Goal: Check status: Check status

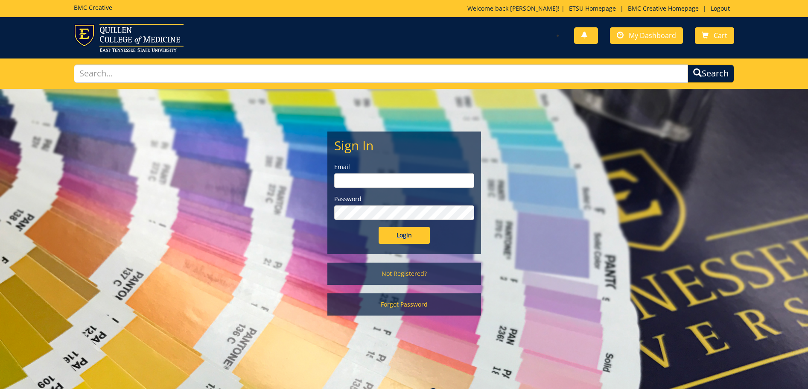
type input "[EMAIL_ADDRESS][DOMAIN_NAME]"
click at [408, 234] on input "Login" at bounding box center [403, 235] width 51 height 17
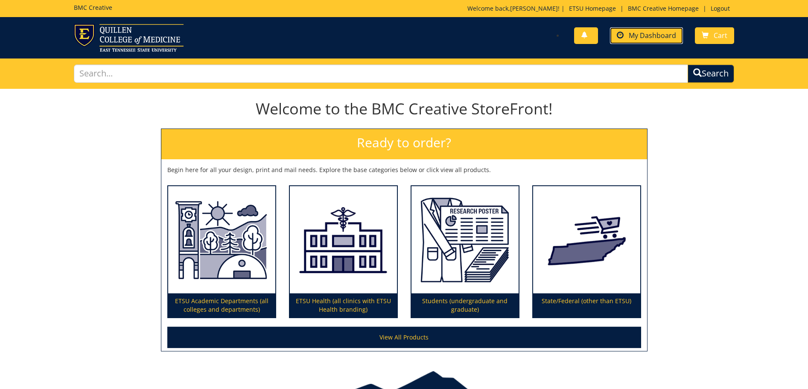
click at [661, 40] on span "My Dashboard" at bounding box center [651, 35] width 47 height 9
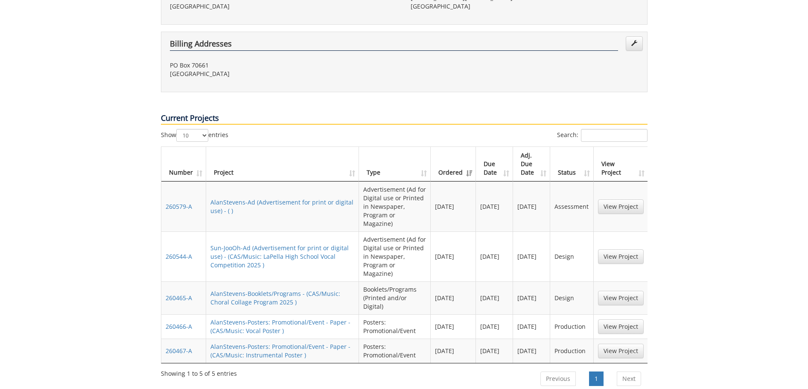
scroll to position [299, 0]
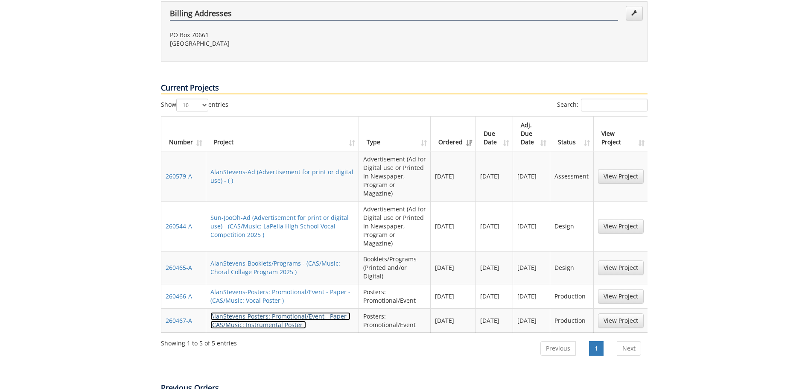
click at [250, 312] on link "AlanStevens-Posters: Promotional/Event - Paper - (CAS/Music: Instrumental Poste…" at bounding box center [280, 320] width 140 height 17
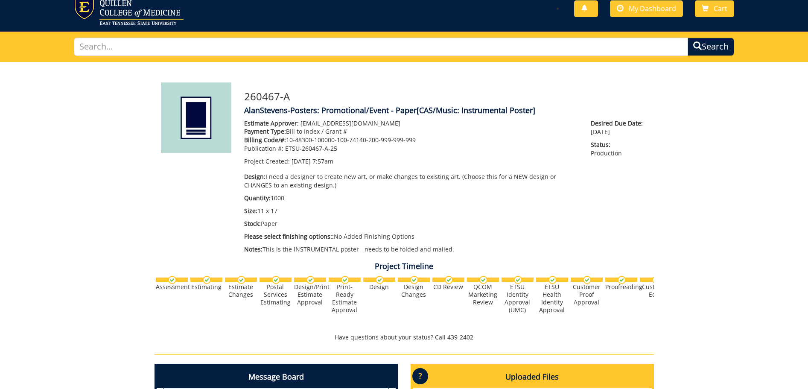
scroll to position [213, 0]
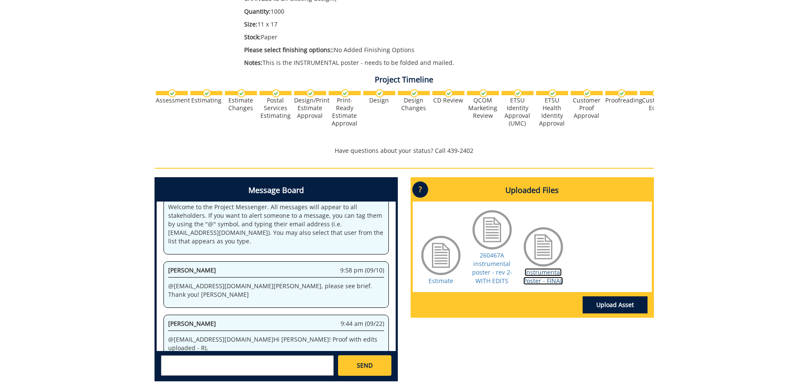
click at [541, 277] on link "Instrumental Poster - FINAL" at bounding box center [543, 276] width 40 height 17
